Goal: Task Accomplishment & Management: Use online tool/utility

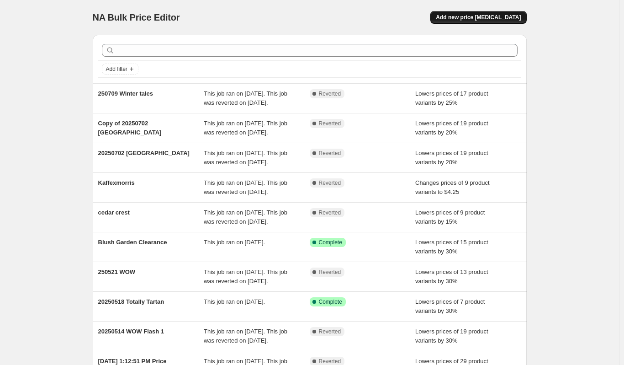
click at [454, 13] on button "Add new price [MEDICAL_DATA]" at bounding box center [479, 17] width 96 height 13
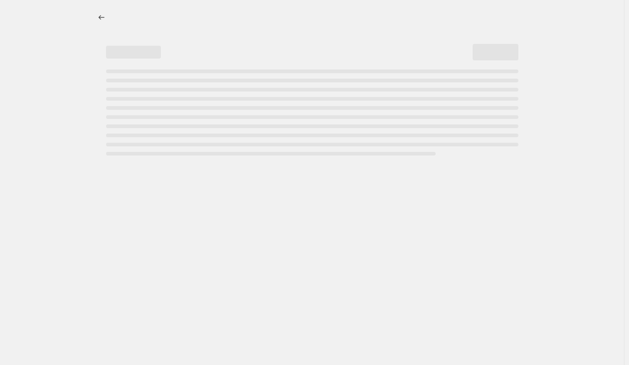
select select "percentage"
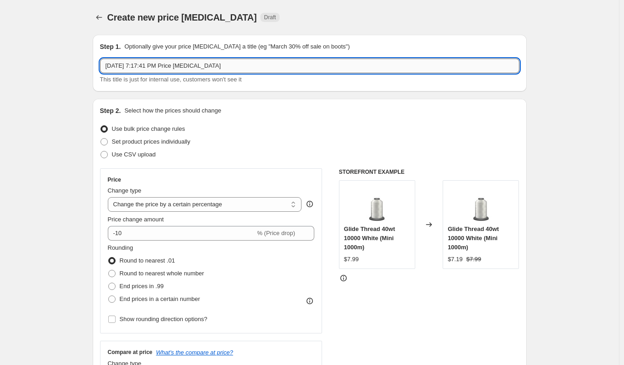
click at [125, 68] on input "[DATE] 7:17:41 PM Price [MEDICAL_DATA]" at bounding box center [310, 66] width 420 height 15
type input "202508 Independance pass"
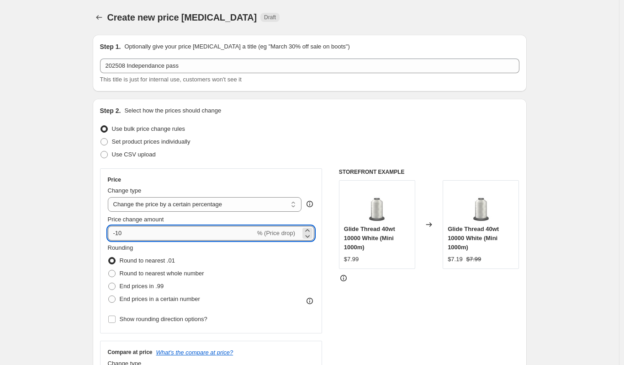
click at [182, 231] on input "-10" at bounding box center [182, 233] width 148 height 15
drag, startPoint x: 128, startPoint y: 234, endPoint x: 115, endPoint y: 236, distance: 13.4
click at [115, 236] on input "-10" at bounding box center [182, 233] width 148 height 15
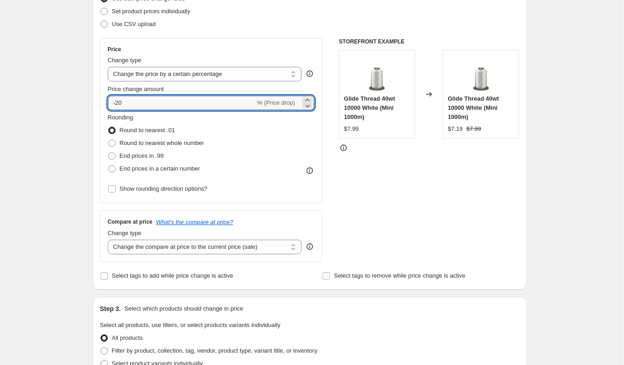
scroll to position [137, 0]
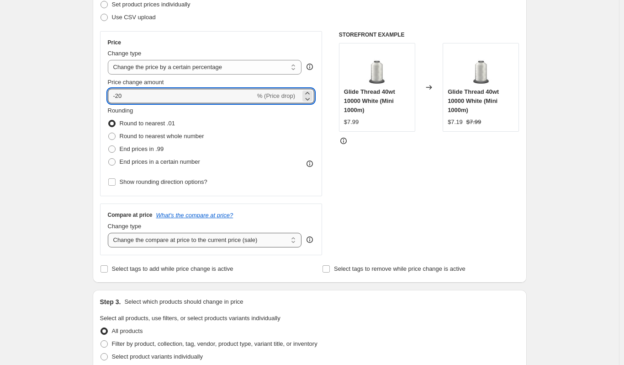
type input "-20"
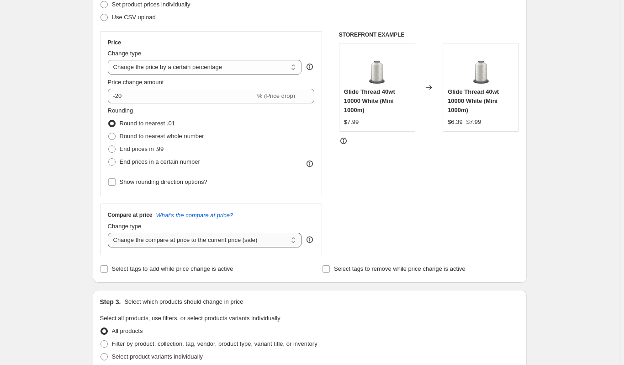
click at [166, 246] on select "Change the compare at price to the current price (sale) Change the compare at p…" at bounding box center [205, 240] width 194 height 15
select select "bp"
click at [110, 233] on select "Change the compare at price to the current price (sale) Change the compare at p…" at bounding box center [205, 240] width 194 height 15
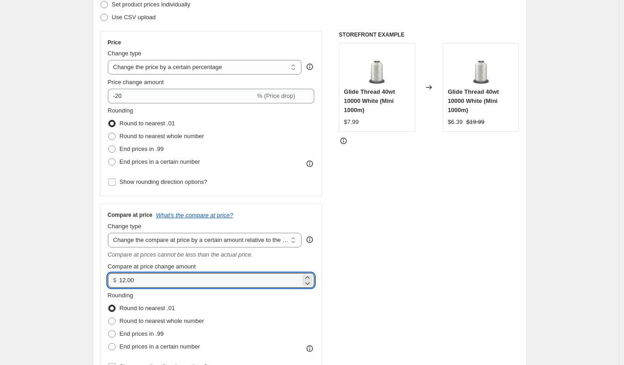
drag, startPoint x: 145, startPoint y: 283, endPoint x: 80, endPoint y: 279, distance: 65.0
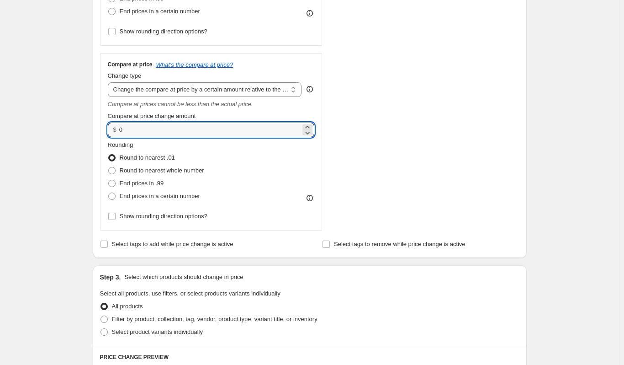
scroll to position [411, 0]
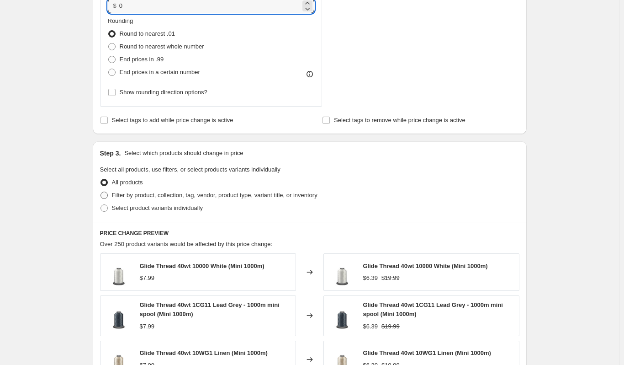
type input "0.00"
click at [115, 195] on span "Filter by product, collection, tag, vendor, product type, variant title, or inv…" at bounding box center [215, 195] width 206 height 7
click at [101, 192] on input "Filter by product, collection, tag, vendor, product type, variant title, or inv…" at bounding box center [101, 192] width 0 height 0
radio input "true"
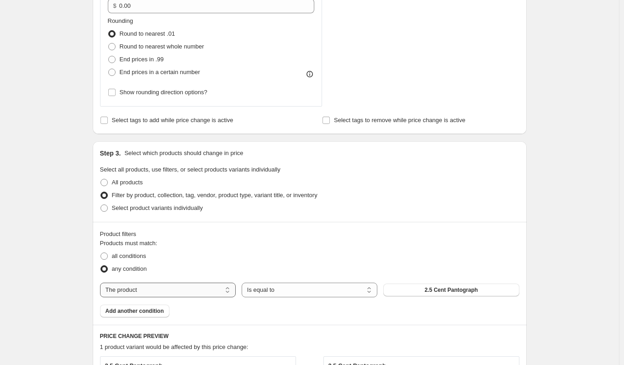
click at [201, 295] on select "The product The product's collection The product's tag The product's vendor The…" at bounding box center [168, 290] width 136 height 15
select select "collection"
click at [425, 289] on button "Art Of Midnight" at bounding box center [452, 289] width 136 height 13
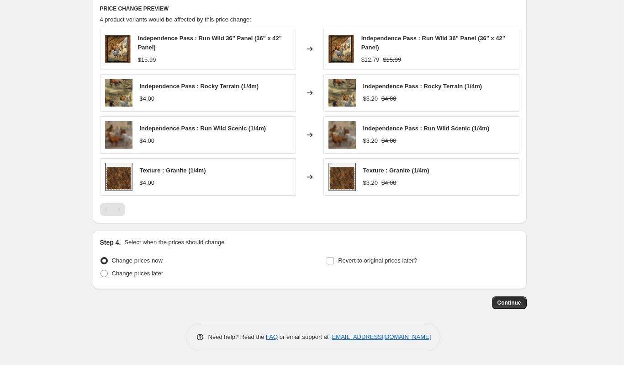
scroll to position [739, 0]
click at [152, 272] on span "Change prices later" at bounding box center [138, 273] width 52 height 7
click at [101, 270] on input "Change prices later" at bounding box center [101, 270] width 0 height 0
radio input "true"
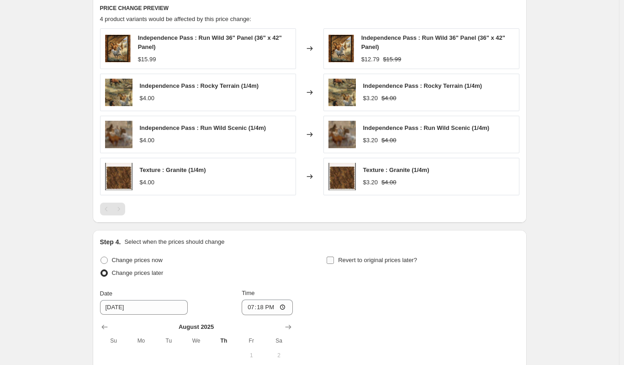
click at [354, 256] on span "Revert to original prices later?" at bounding box center [377, 259] width 79 height 7
click at [334, 256] on input "Revert to original prices later?" at bounding box center [330, 259] width 7 height 7
checkbox input "true"
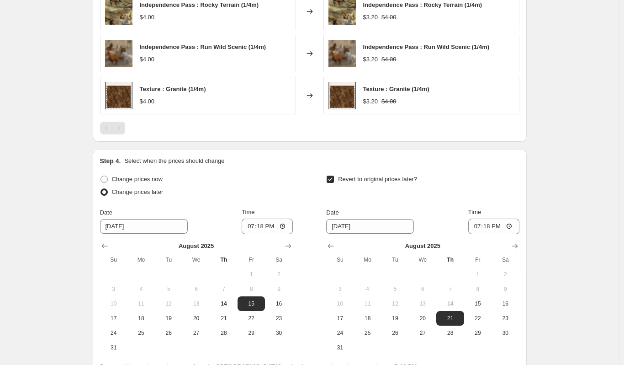
scroll to position [910, 0]
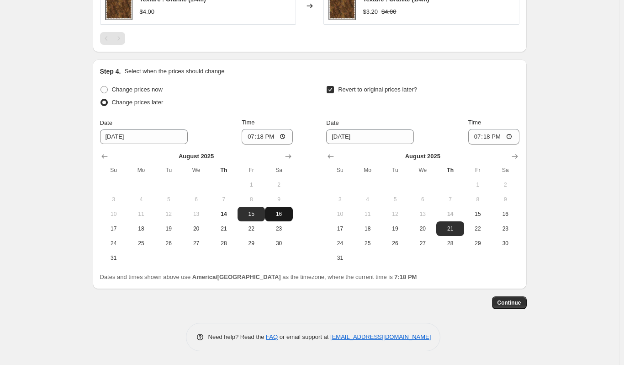
click at [282, 216] on span "16" at bounding box center [279, 213] width 20 height 7
type input "[DATE]"
click at [507, 225] on span "23" at bounding box center [506, 228] width 20 height 7
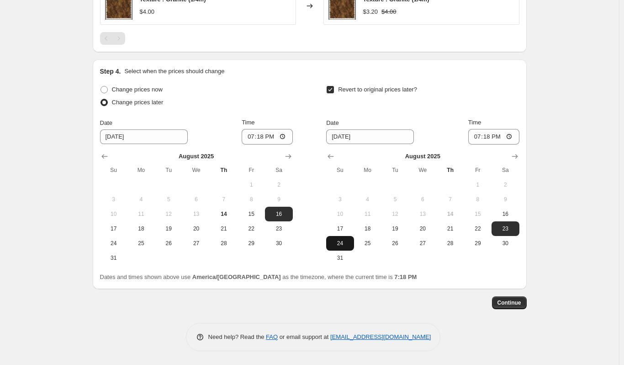
click at [335, 246] on span "24" at bounding box center [340, 243] width 20 height 7
type input "[DATE]"
click at [479, 139] on input "19:18" at bounding box center [494, 137] width 51 height 16
type input "14:18"
click at [514, 302] on span "Continue" at bounding box center [510, 302] width 24 height 7
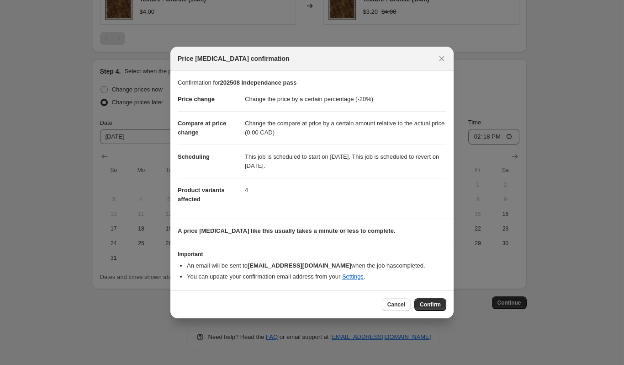
click at [415, 288] on section "Important An email will be sent to [EMAIL_ADDRESS][DOMAIN_NAME] when the job ha…" at bounding box center [312, 266] width 283 height 47
click at [418, 307] on button "Confirm" at bounding box center [431, 304] width 32 height 13
